Goal: Find specific page/section: Find specific page/section

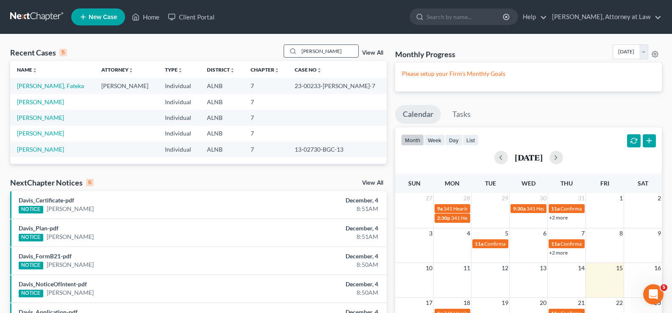
drag, startPoint x: 322, startPoint y: 51, endPoint x: 302, endPoint y: 53, distance: 19.7
click at [302, 53] on input "[PERSON_NAME]" at bounding box center [328, 51] width 59 height 12
type input "peppins"
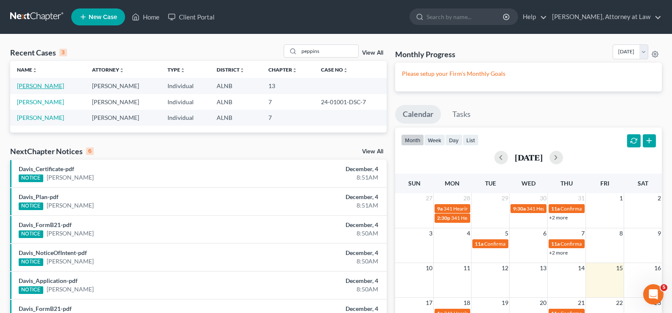
click at [50, 87] on link "[PERSON_NAME]" at bounding box center [40, 85] width 47 height 7
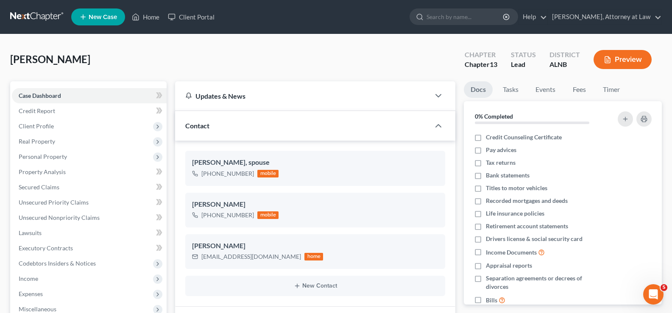
click at [613, 56] on button "Preview" at bounding box center [622, 59] width 58 height 19
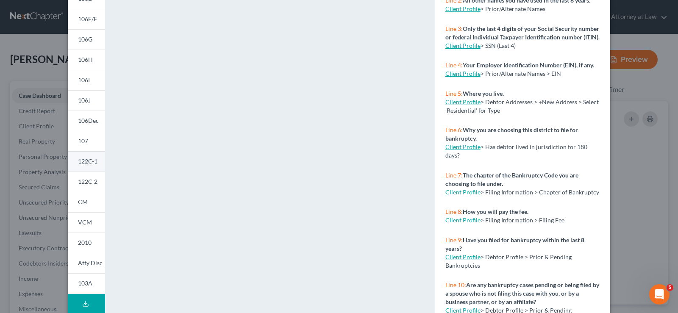
scroll to position [123, 0]
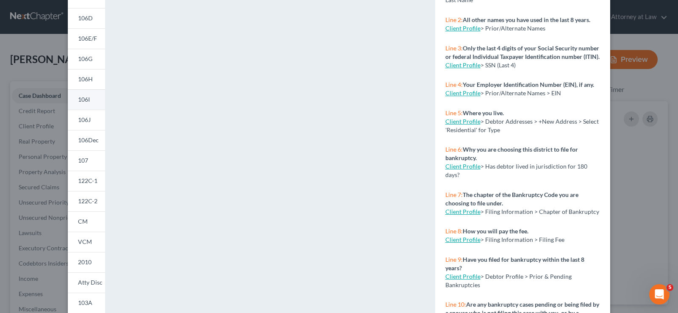
click at [83, 98] on span "106I" at bounding box center [84, 99] width 12 height 7
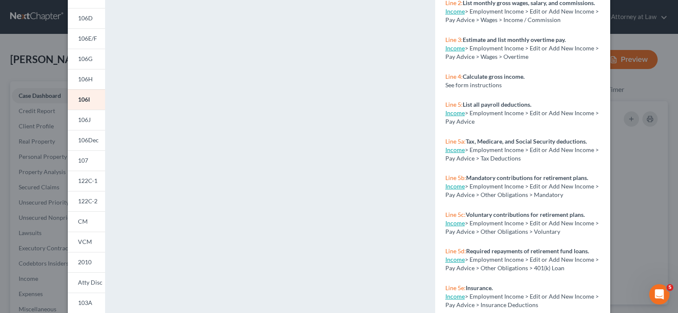
scroll to position [0, 0]
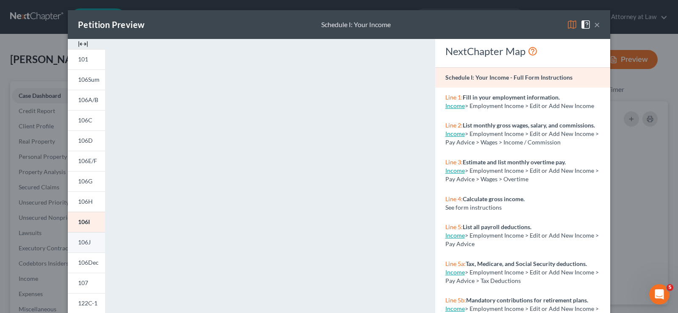
click at [82, 242] on span "106J" at bounding box center [84, 242] width 13 height 7
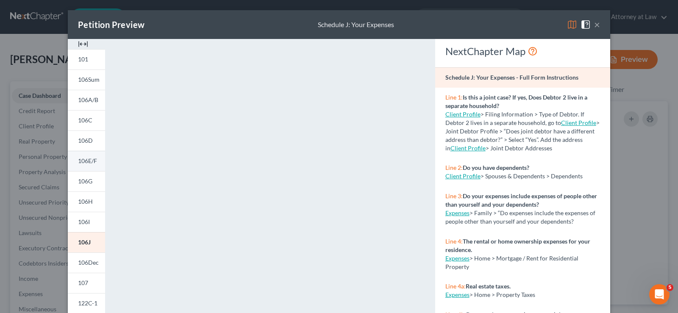
click at [84, 157] on span "106E/F" at bounding box center [87, 160] width 19 height 7
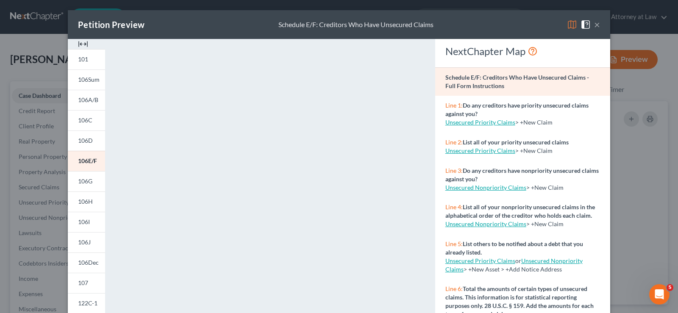
drag, startPoint x: 76, startPoint y: 140, endPoint x: 133, endPoint y: 153, distance: 58.2
click at [78, 141] on span "106D" at bounding box center [85, 140] width 15 height 7
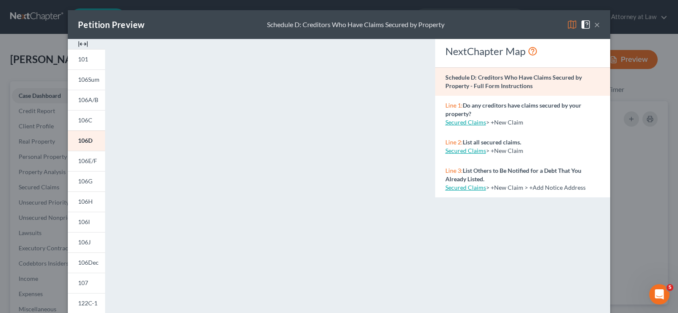
click at [591, 24] on span at bounding box center [588, 23] width 14 height 7
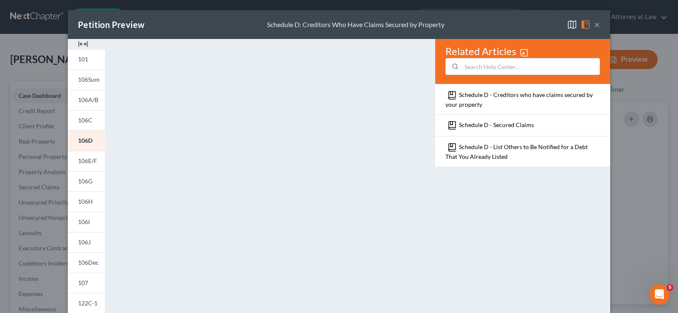
click at [596, 24] on button "×" at bounding box center [597, 25] width 6 height 10
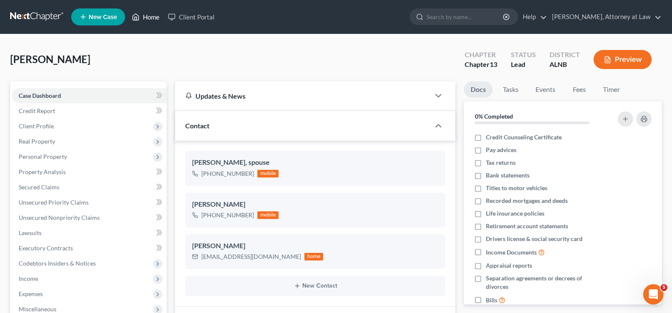
click at [137, 18] on polyline at bounding box center [136, 18] width 2 height 3
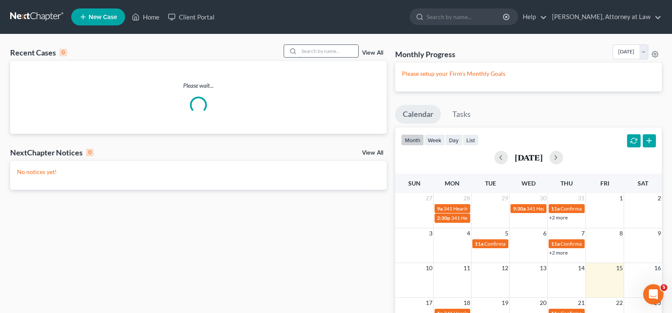
click at [305, 51] on input "search" at bounding box center [328, 51] width 59 height 12
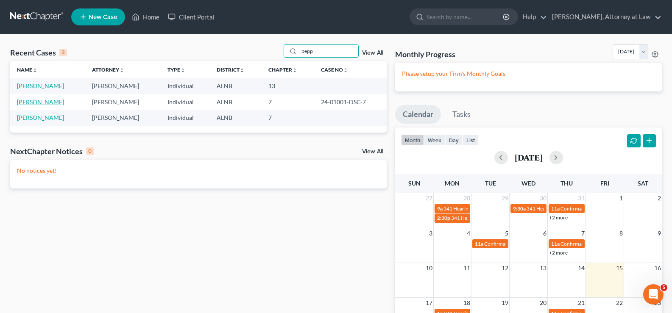
type input "pepp"
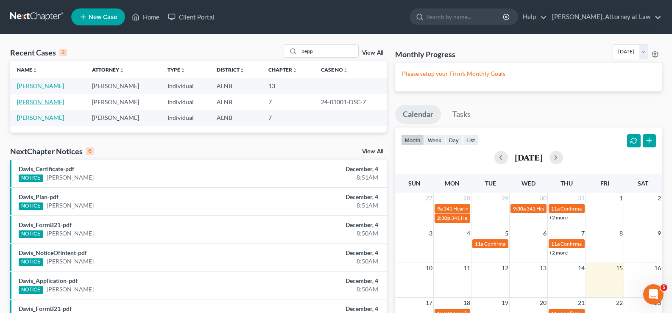
click at [45, 101] on link "[PERSON_NAME]" at bounding box center [40, 101] width 47 height 7
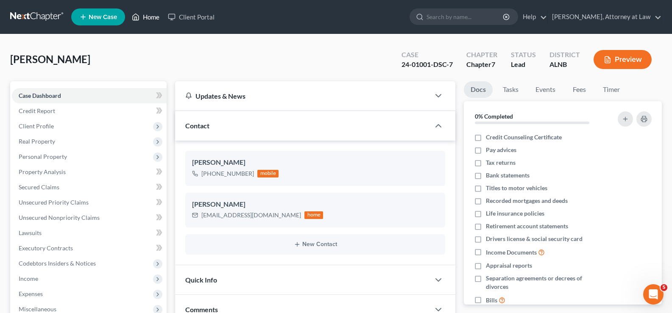
click at [161, 15] on link "Home" at bounding box center [146, 16] width 36 height 15
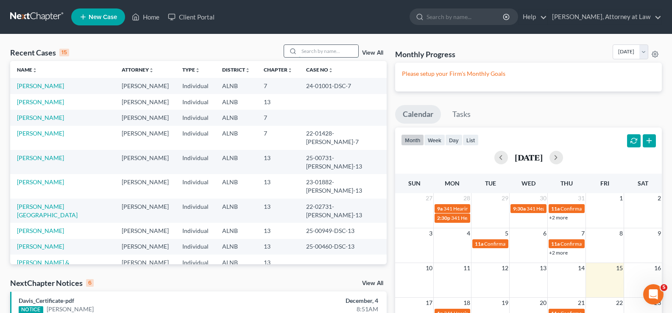
click at [312, 48] on input "search" at bounding box center [328, 51] width 59 height 12
type input "[PERSON_NAME]"
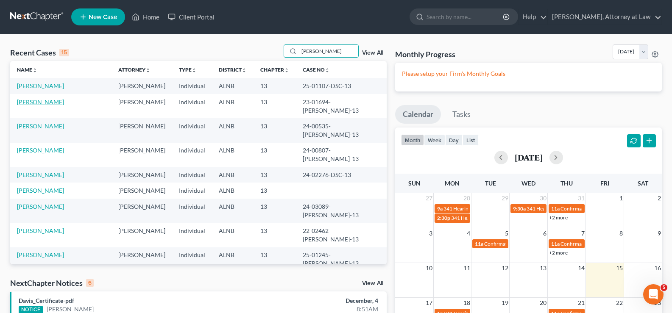
click at [50, 103] on link "[PERSON_NAME]" at bounding box center [40, 101] width 47 height 7
